Goal: Navigation & Orientation: Find specific page/section

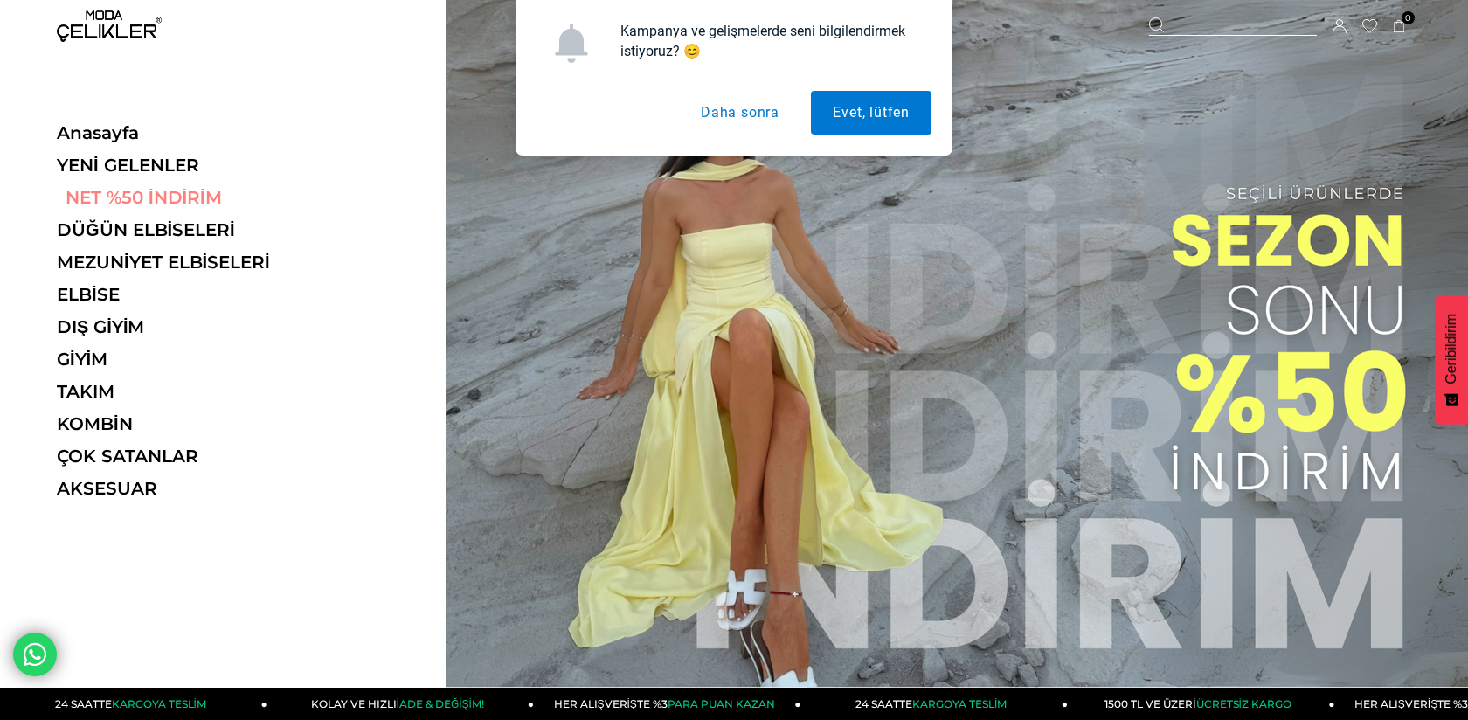
click at [173, 201] on link "NET %50 İNDİRİM" at bounding box center [177, 197] width 240 height 21
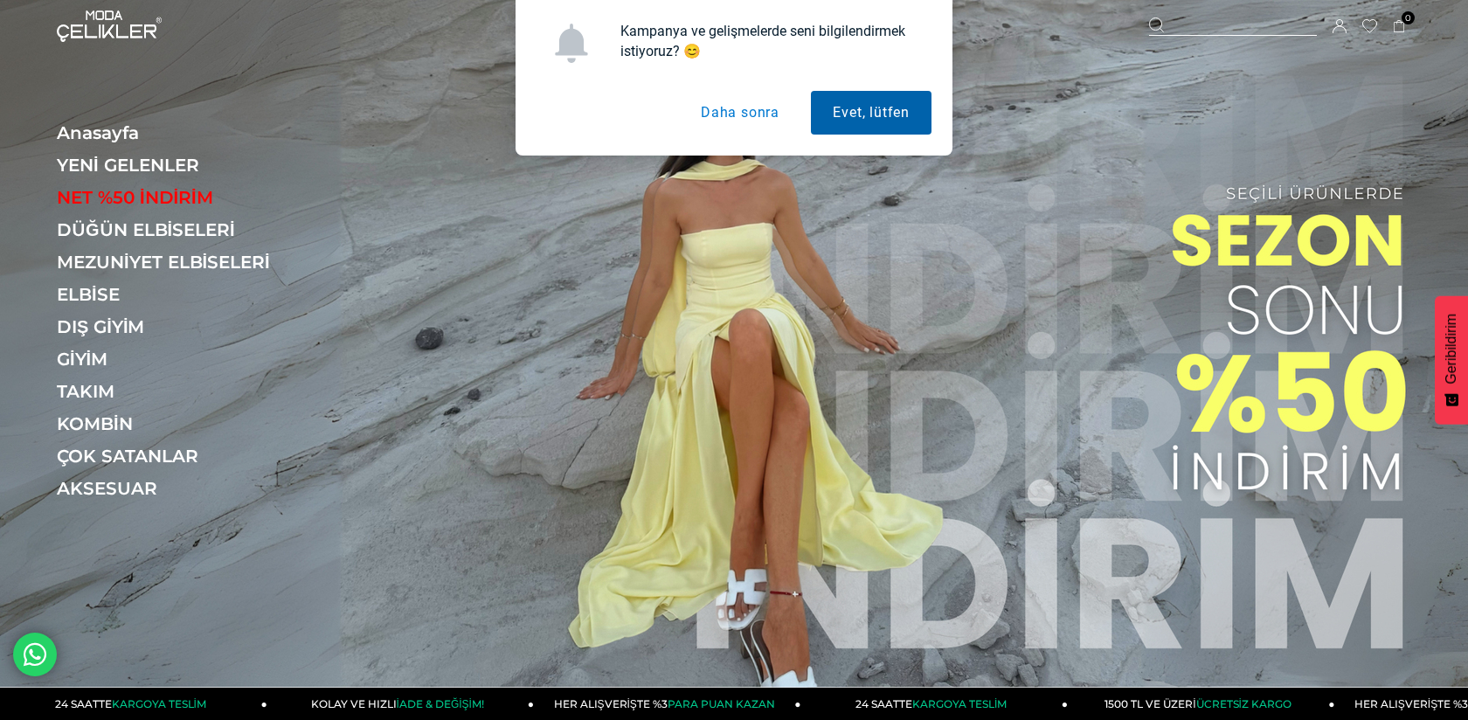
click at [887, 118] on button "Evet, lütfen" at bounding box center [871, 113] width 121 height 44
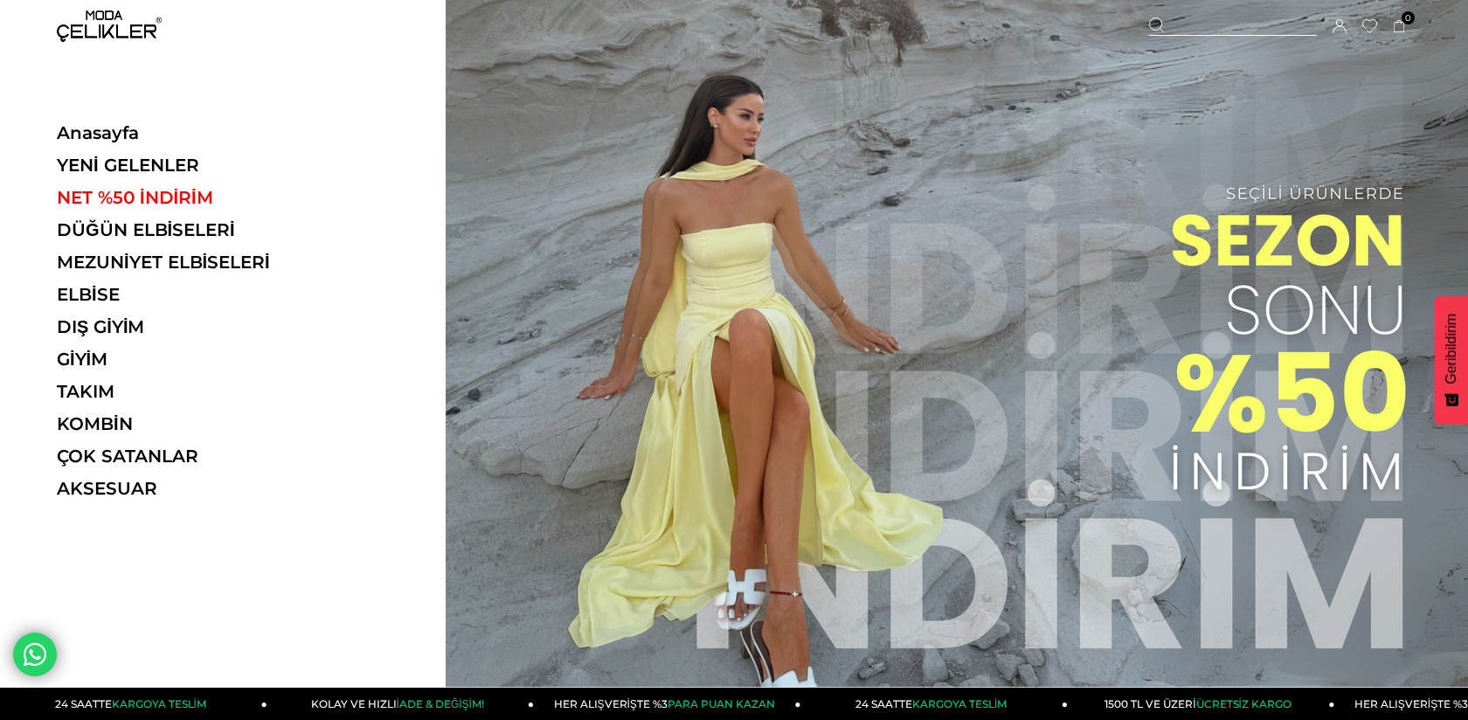
click at [181, 242] on ul "Anasayfa YENİ GELENLER NET %50 İNDİRİM DÜĞÜN ELBİSELERİ MEZUNİYET ELBİSELERİ EL…" at bounding box center [177, 316] width 240 height 388
click at [181, 234] on link "DÜĞÜN ELBİSELERİ" at bounding box center [177, 229] width 240 height 21
click at [90, 158] on link "YENİ GELENLER" at bounding box center [177, 165] width 240 height 21
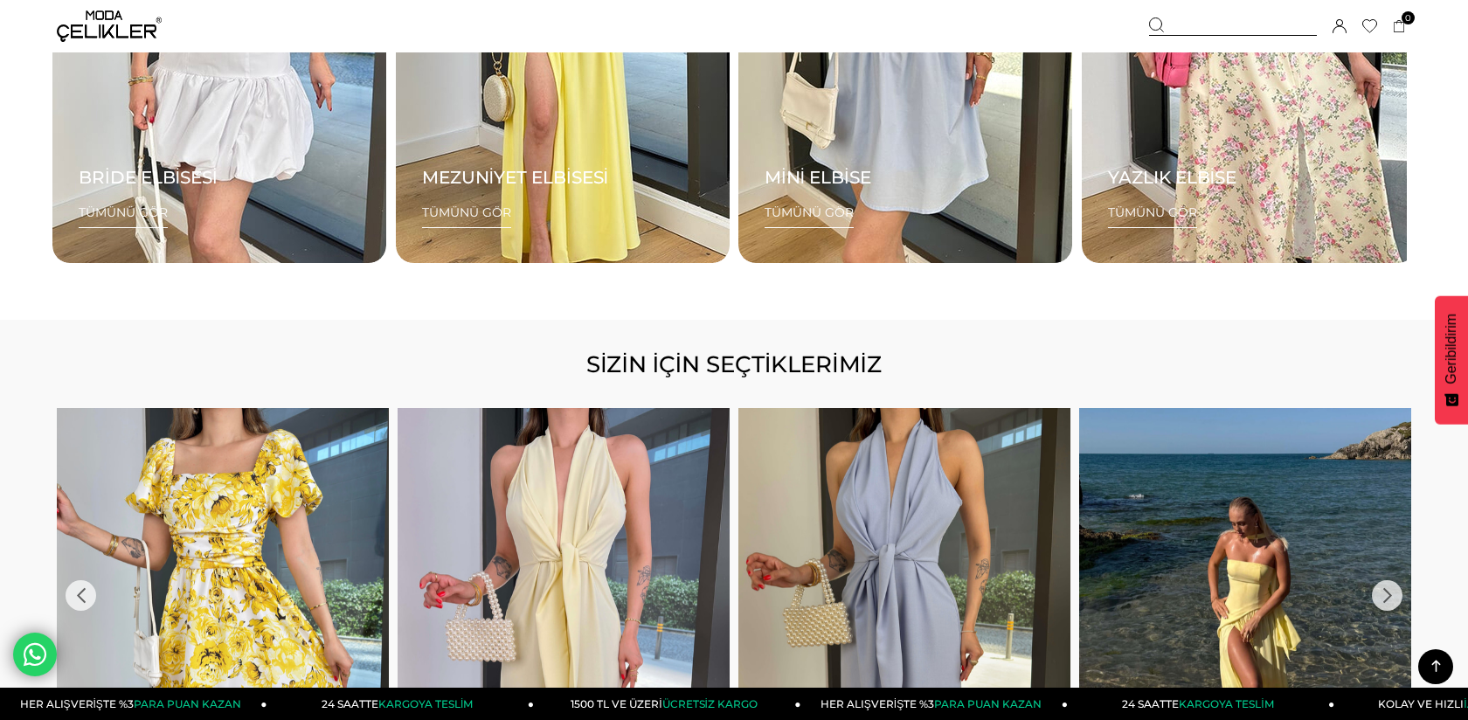
scroll to position [3512, 0]
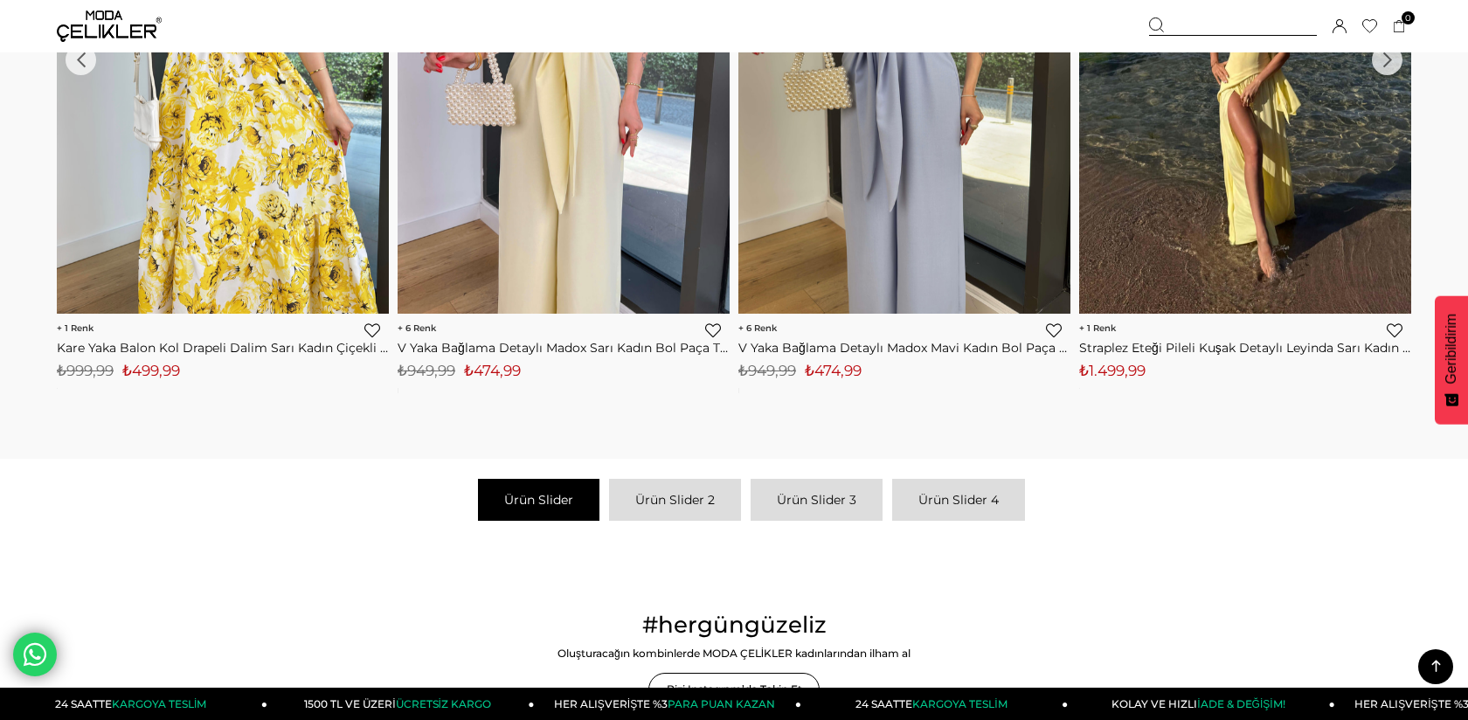
click at [97, 33] on img at bounding box center [109, 25] width 105 height 31
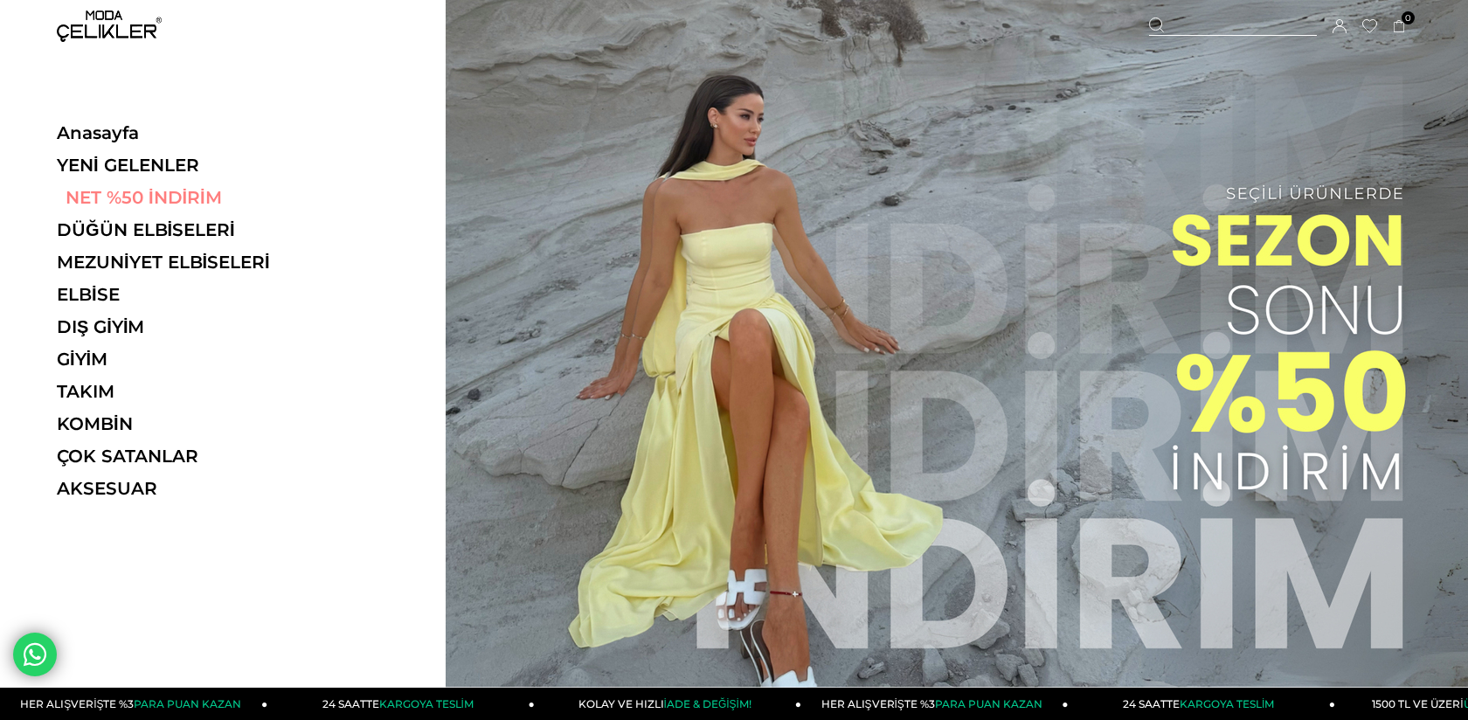
click at [183, 206] on link "NET %50 İNDİRİM" at bounding box center [177, 197] width 240 height 21
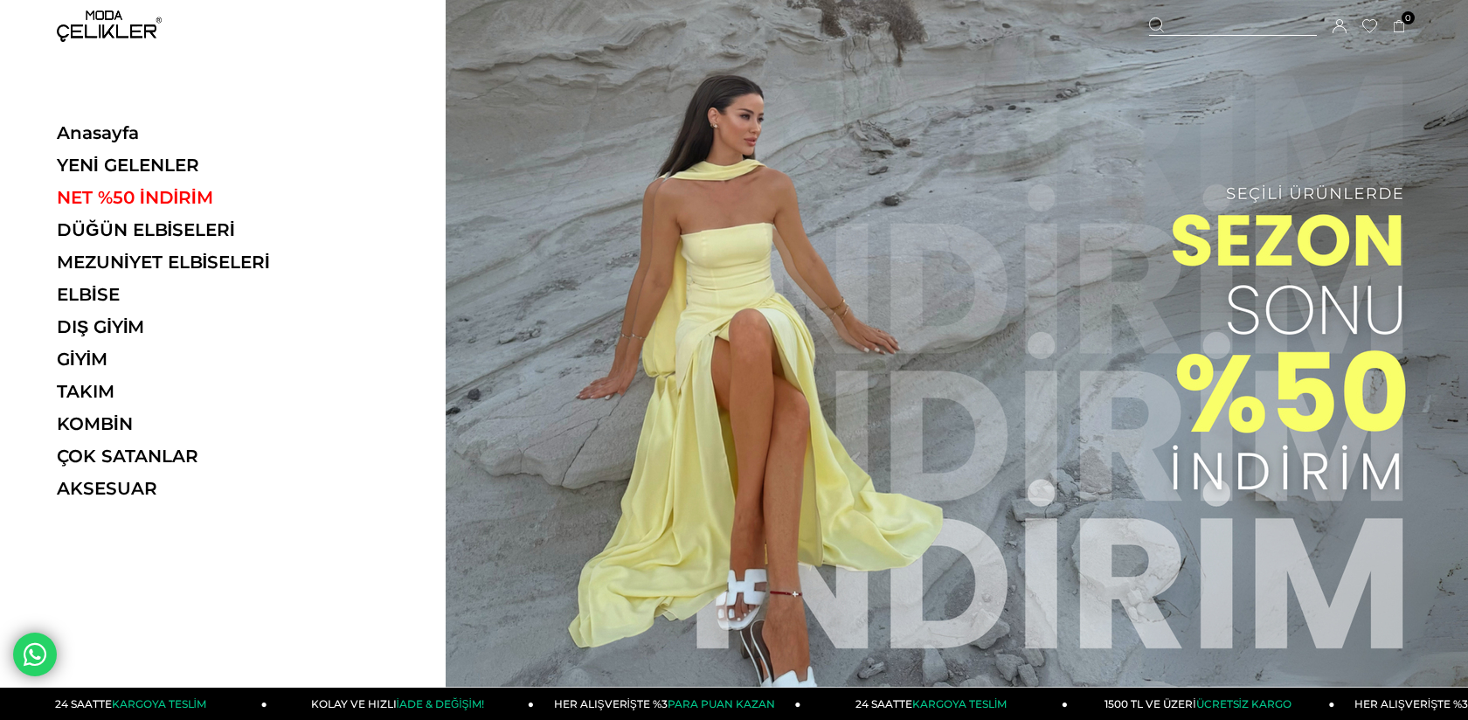
click at [123, 152] on ul "Anasayfa YENİ GELENLER NET %50 İNDİRİM DÜĞÜN ELBİSELERİ MEZUNİYET ELBİSELERİ EL…" at bounding box center [177, 316] width 240 height 388
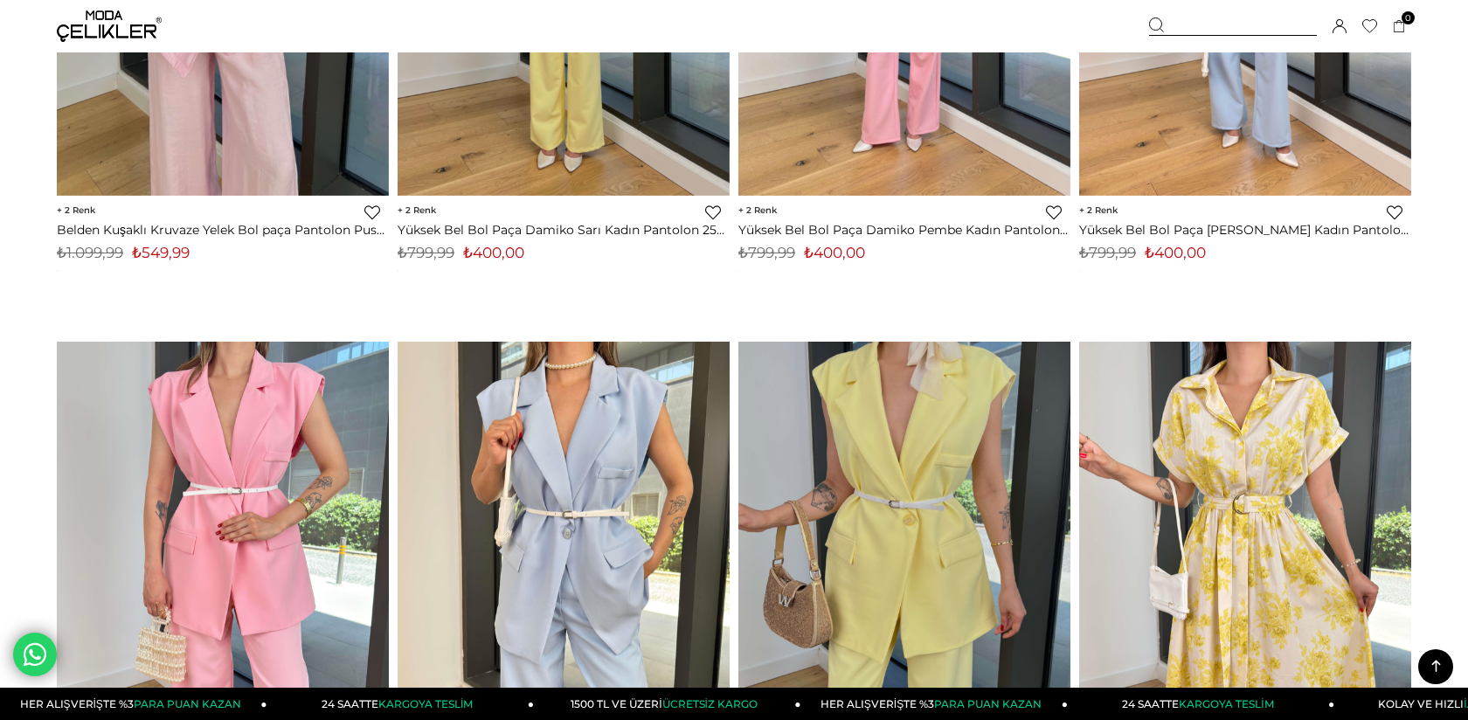
scroll to position [9894, 0]
click at [107, 36] on img at bounding box center [109, 25] width 105 height 31
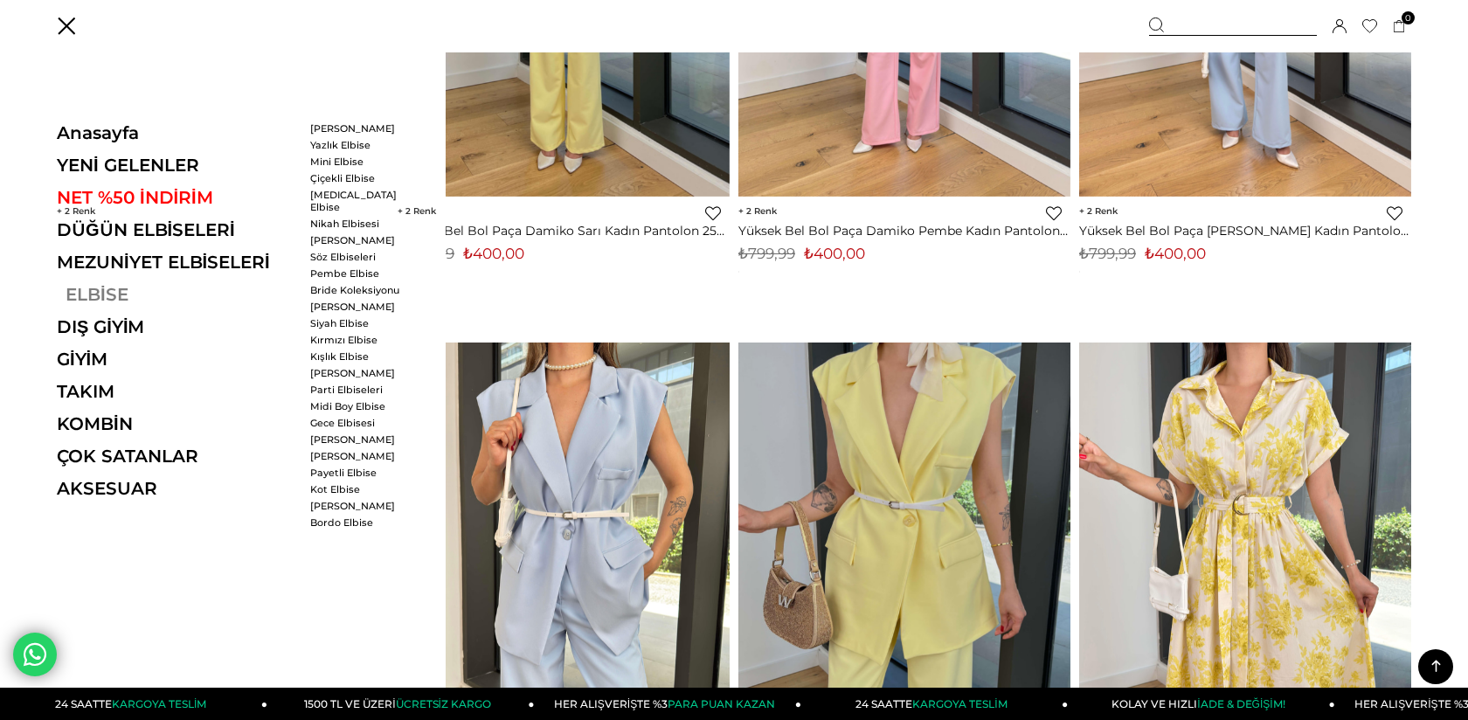
click at [96, 295] on link "ELBİSE" at bounding box center [177, 294] width 240 height 21
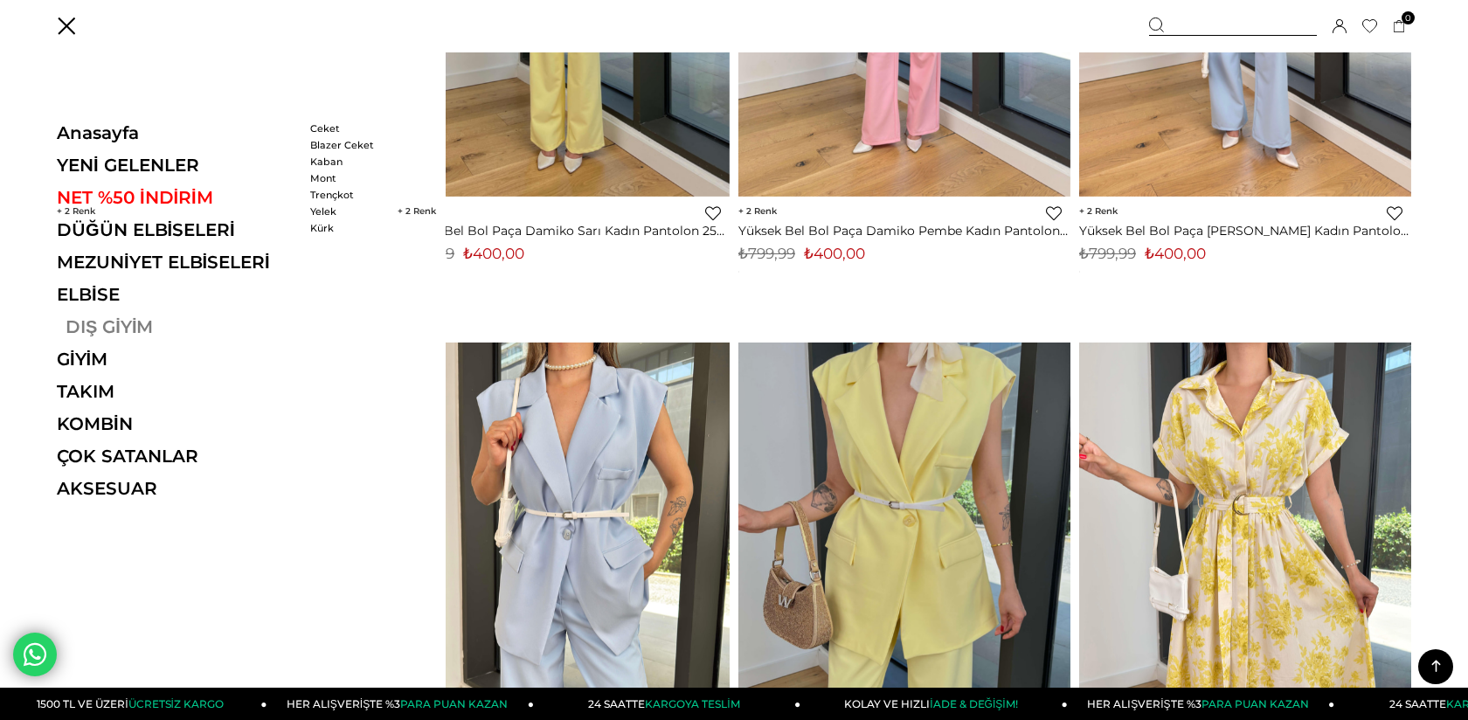
click at [114, 323] on link "DIŞ GİYİM" at bounding box center [177, 326] width 240 height 21
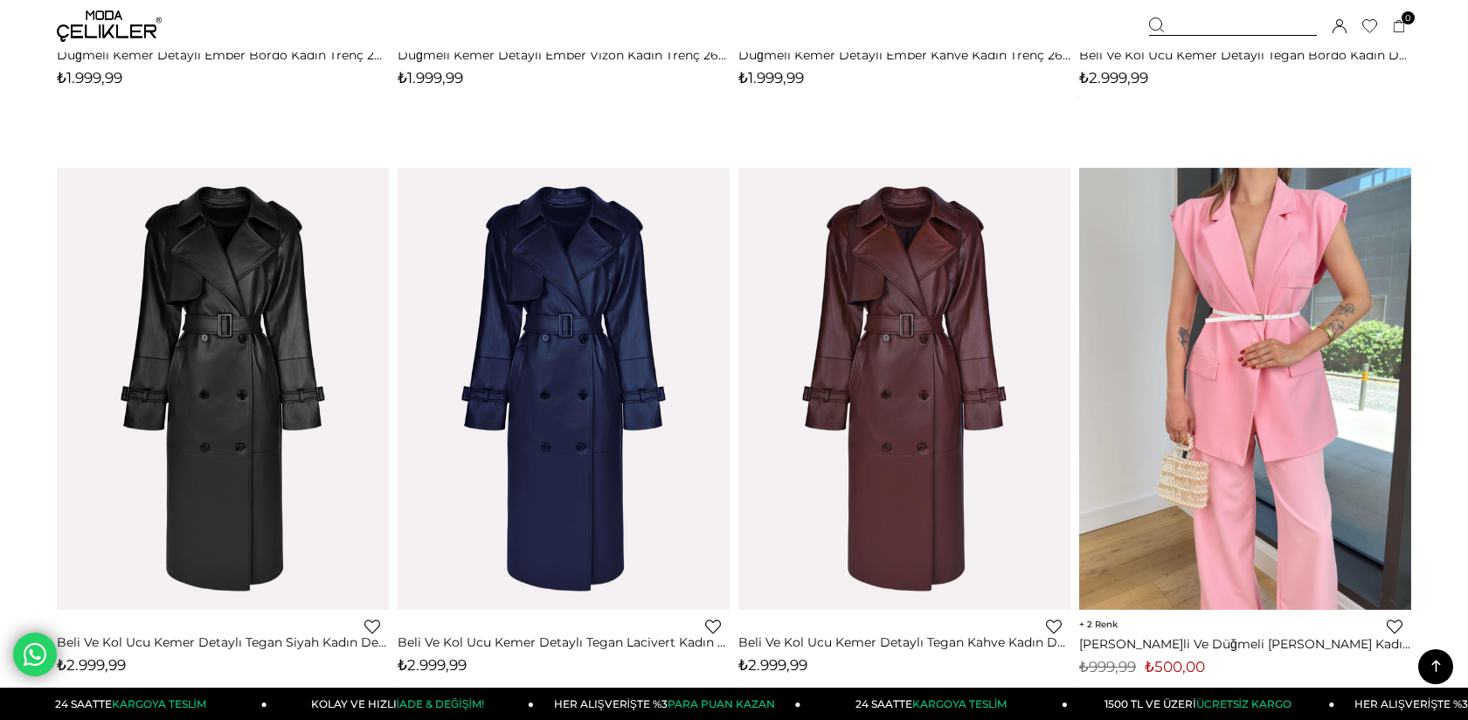
scroll to position [123, 0]
